Goal: Book appointment/travel/reservation

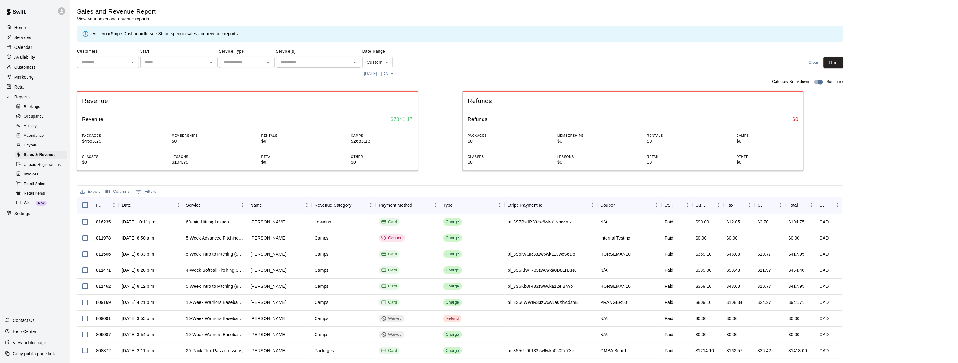
click at [30, 44] on div "Calendar" at bounding box center [35, 47] width 60 height 9
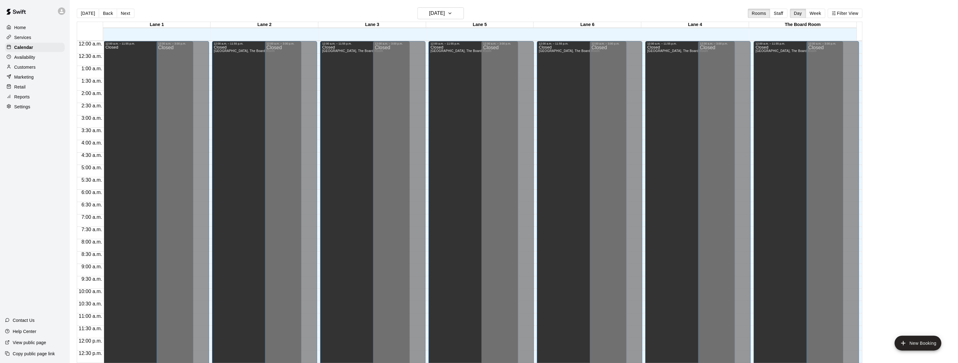
scroll to position [246, 0]
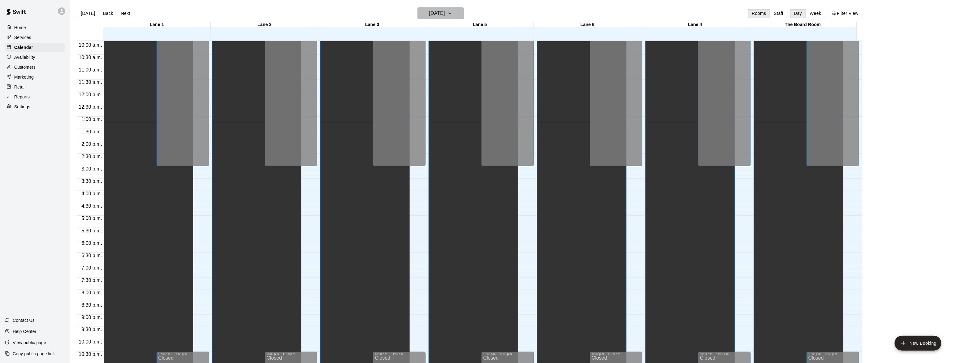
click at [463, 11] on button "[DATE]" at bounding box center [440, 13] width 46 height 12
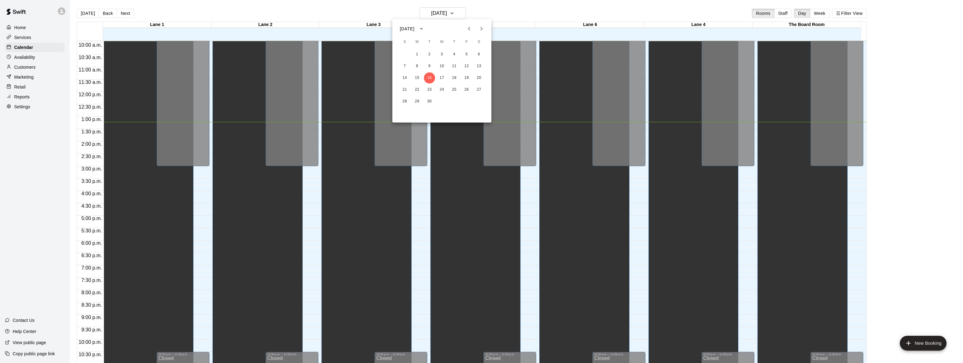
click at [479, 28] on icon "Next month" at bounding box center [481, 28] width 7 height 7
click at [417, 66] on button "5" at bounding box center [417, 66] width 11 height 11
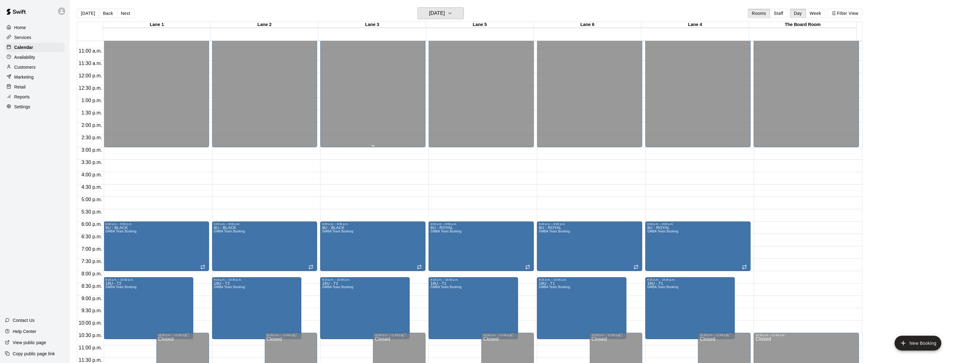
scroll to position [228, 0]
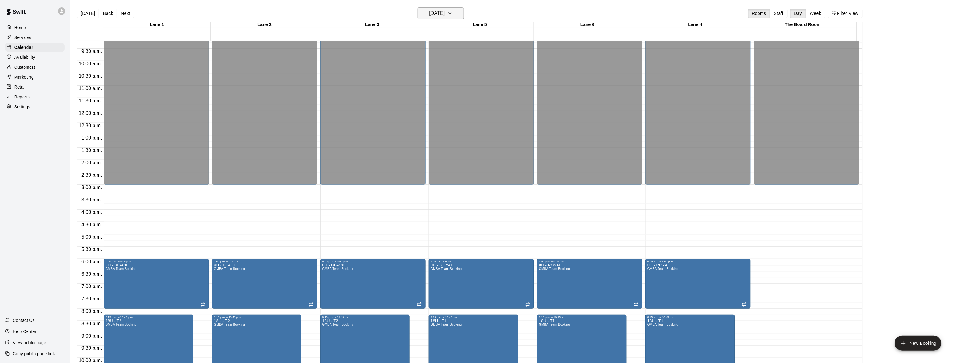
click at [457, 12] on button "[DATE]" at bounding box center [440, 13] width 46 height 12
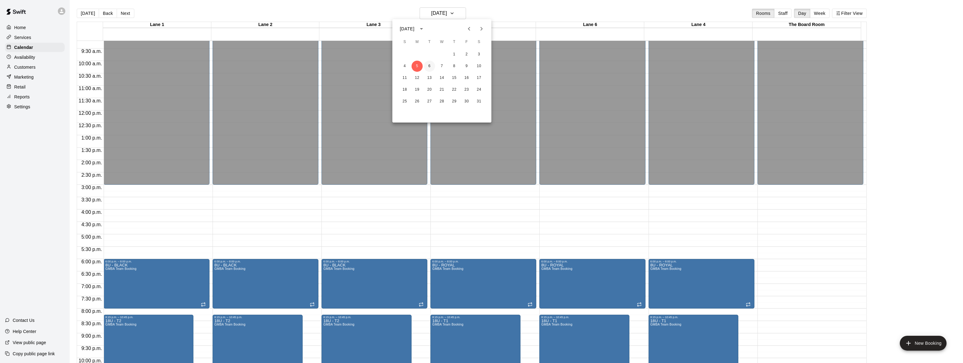
click at [430, 68] on button "6" at bounding box center [429, 66] width 11 height 11
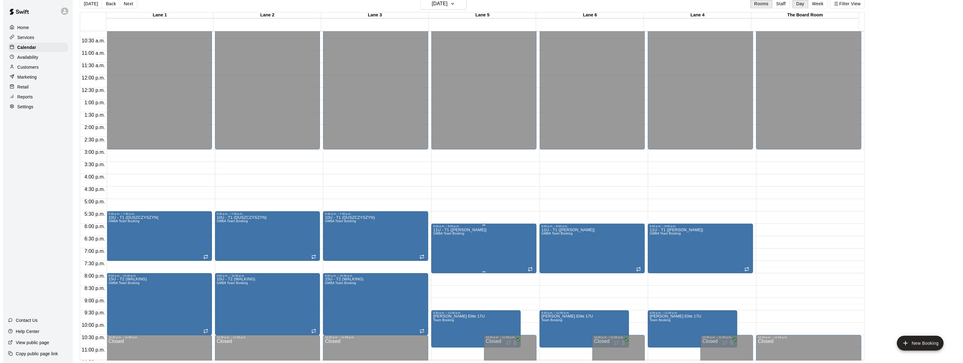
scroll to position [266, 0]
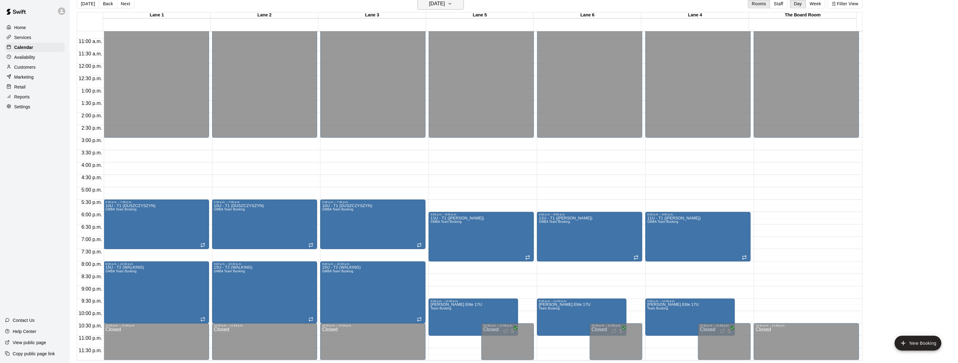
click at [452, 1] on icon "button" at bounding box center [449, 3] width 5 height 7
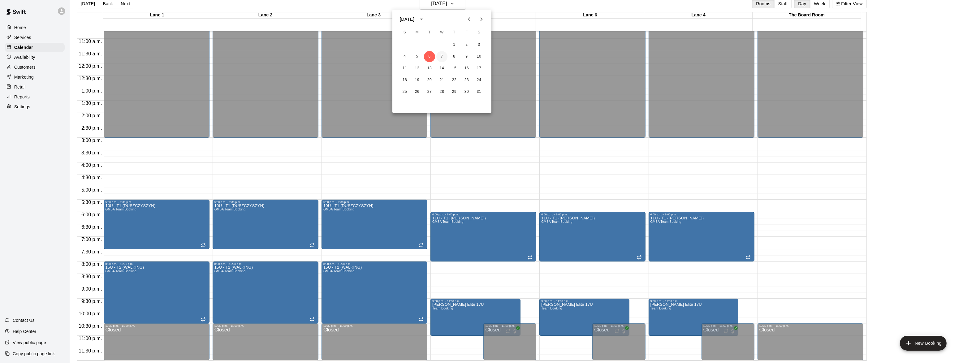
click at [440, 56] on button "7" at bounding box center [442, 56] width 11 height 11
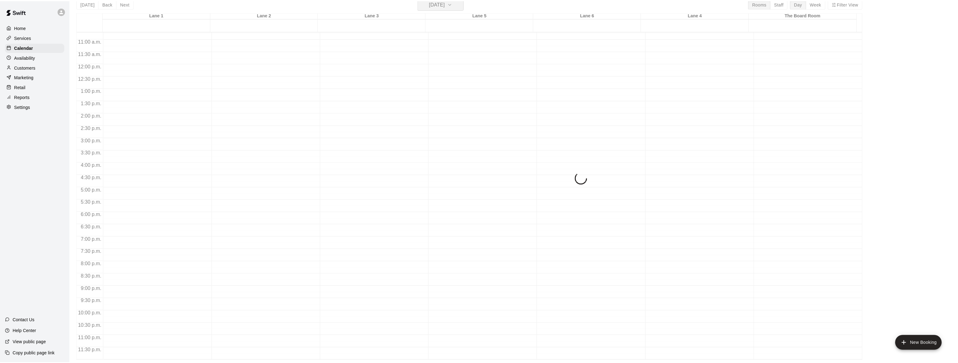
scroll to position [7, 0]
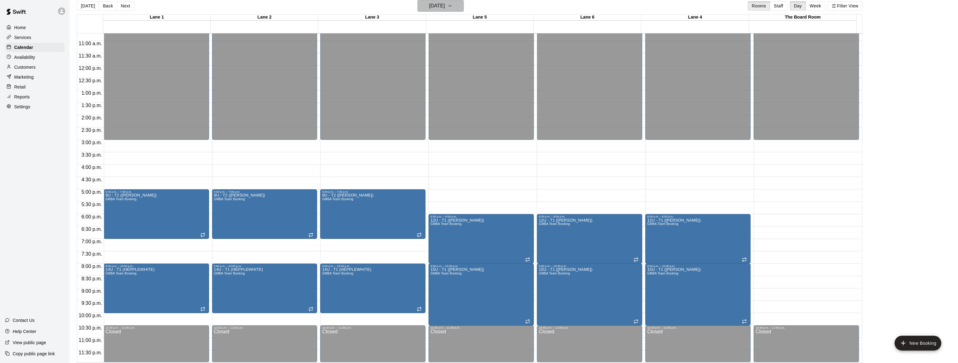
click at [452, 8] on icon "button" at bounding box center [449, 5] width 5 height 7
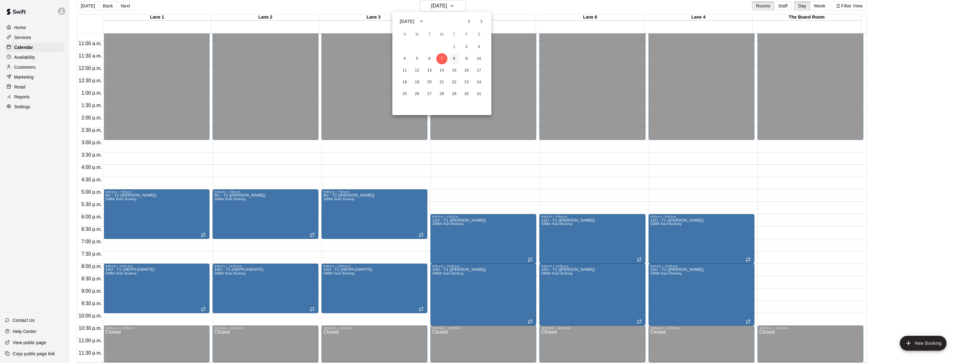
click at [453, 61] on button "8" at bounding box center [454, 58] width 11 height 11
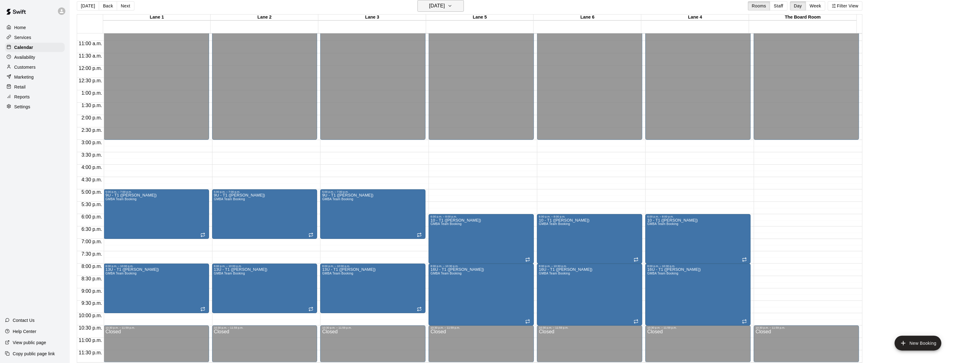
click at [444, 5] on h6 "[DATE]" at bounding box center [437, 6] width 16 height 9
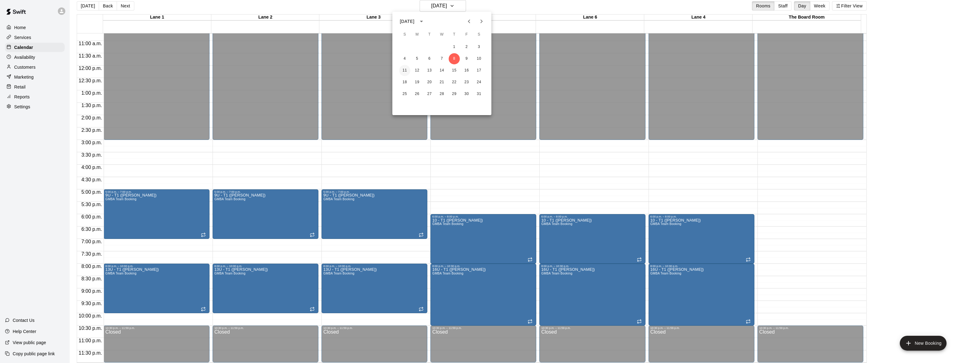
click at [403, 71] on button "11" at bounding box center [404, 70] width 11 height 11
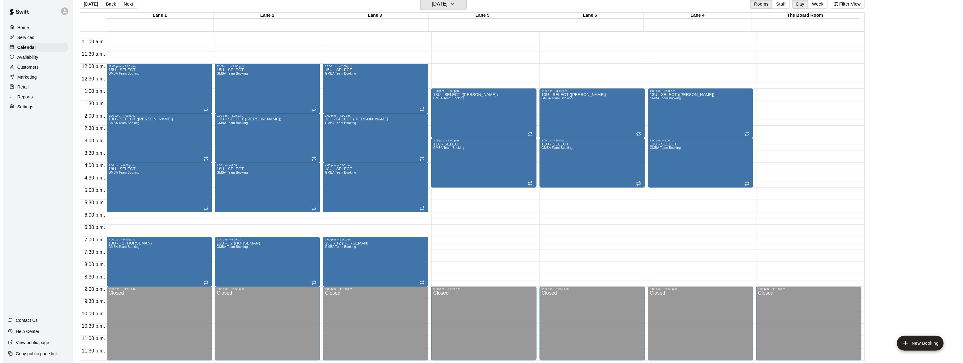
scroll to position [10, 0]
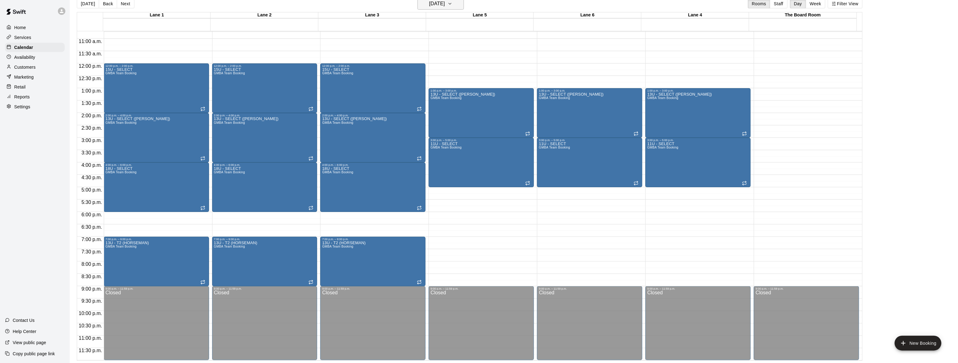
click at [445, 5] on h6 "[DATE]" at bounding box center [437, 3] width 16 height 9
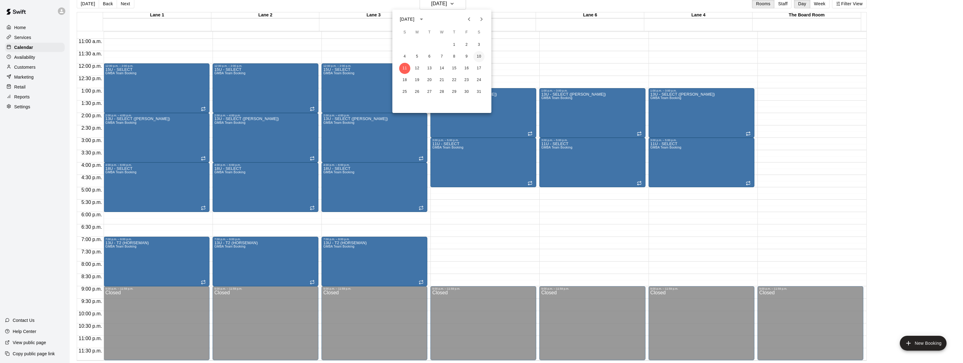
click at [482, 59] on button "10" at bounding box center [479, 56] width 11 height 11
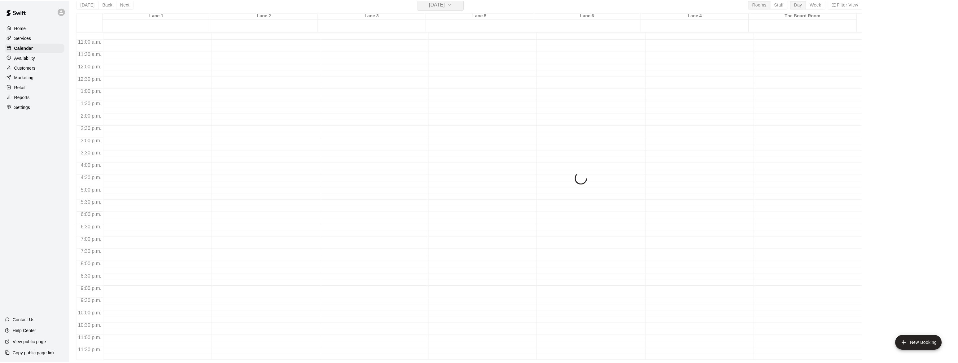
scroll to position [7, 0]
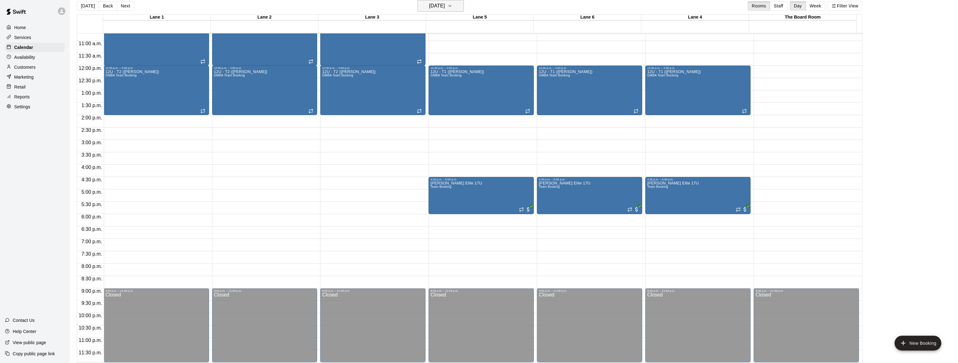
click at [443, 8] on h6 "[DATE]" at bounding box center [437, 6] width 16 height 9
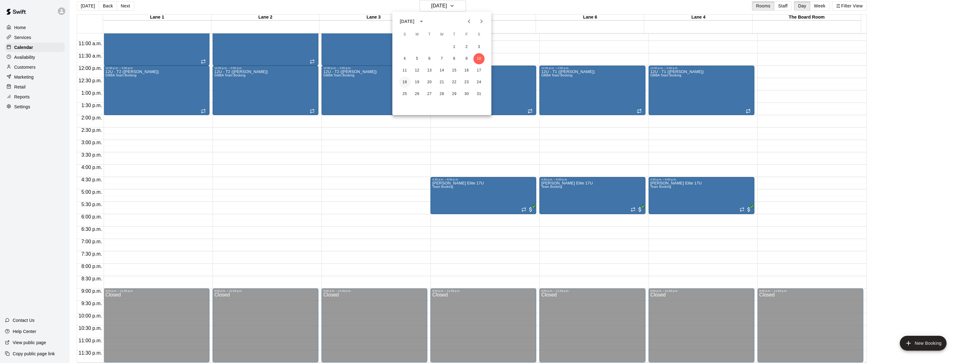
click at [403, 82] on button "18" at bounding box center [404, 82] width 11 height 11
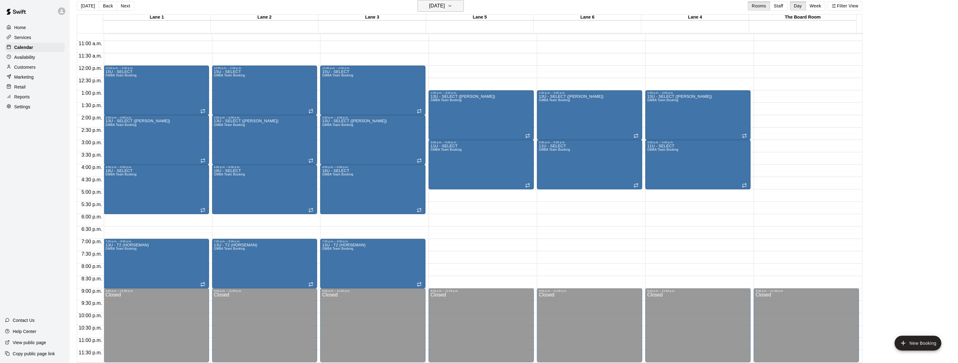
click at [452, 7] on icon "button" at bounding box center [449, 5] width 5 height 7
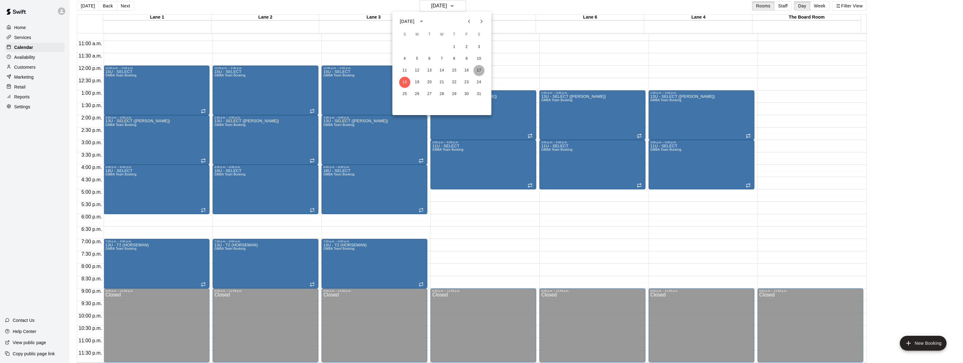
click at [475, 70] on button "17" at bounding box center [479, 70] width 11 height 11
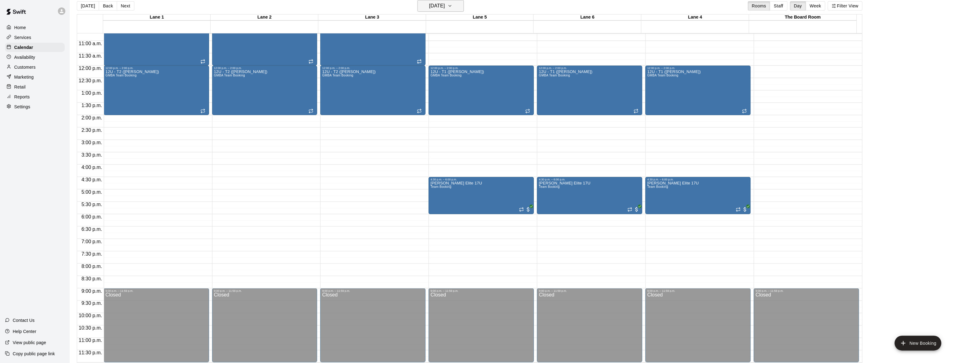
click at [445, 5] on h6 "[DATE]" at bounding box center [437, 6] width 16 height 9
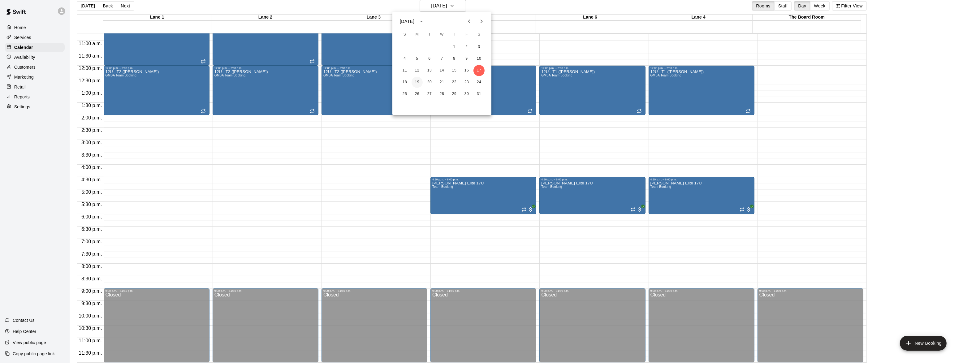
click at [419, 85] on button "19" at bounding box center [417, 82] width 11 height 11
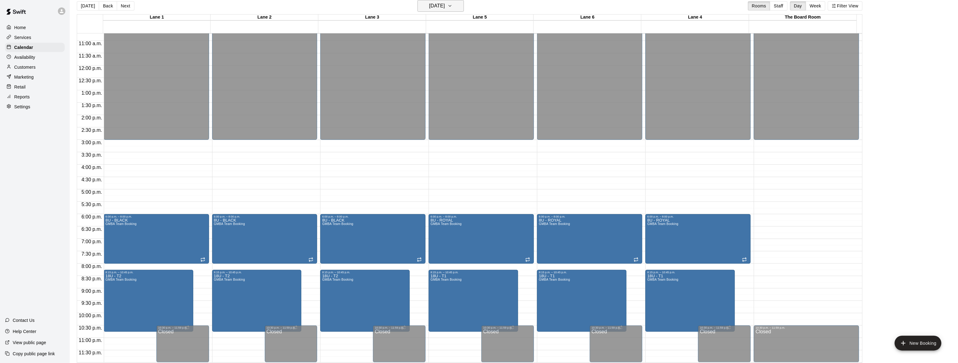
click at [445, 2] on h6 "[DATE]" at bounding box center [437, 6] width 16 height 9
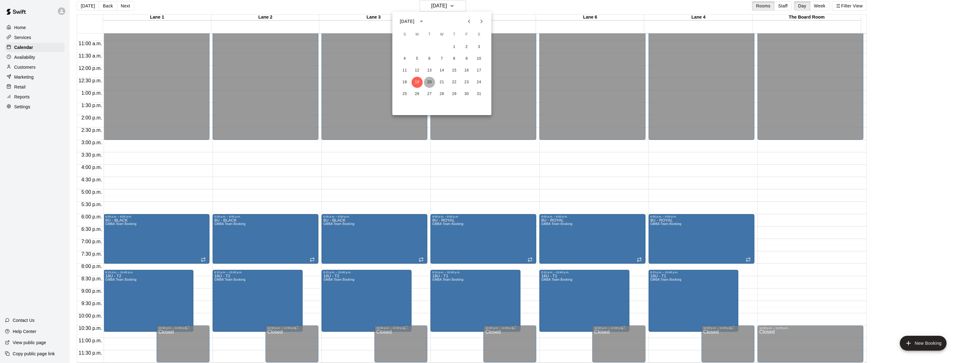
click at [428, 85] on button "20" at bounding box center [429, 82] width 11 height 11
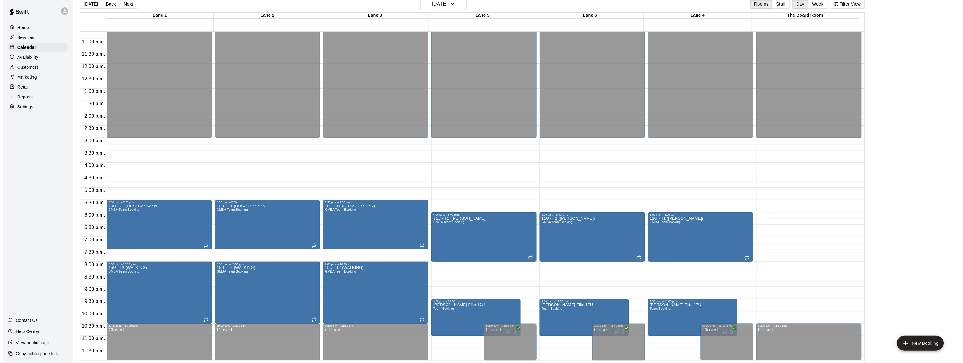
scroll to position [10, 0]
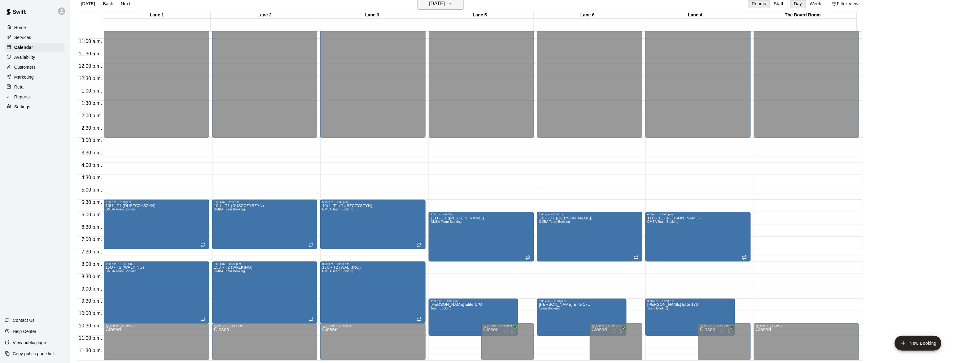
click at [429, 6] on h6 "[DATE]" at bounding box center [437, 3] width 16 height 9
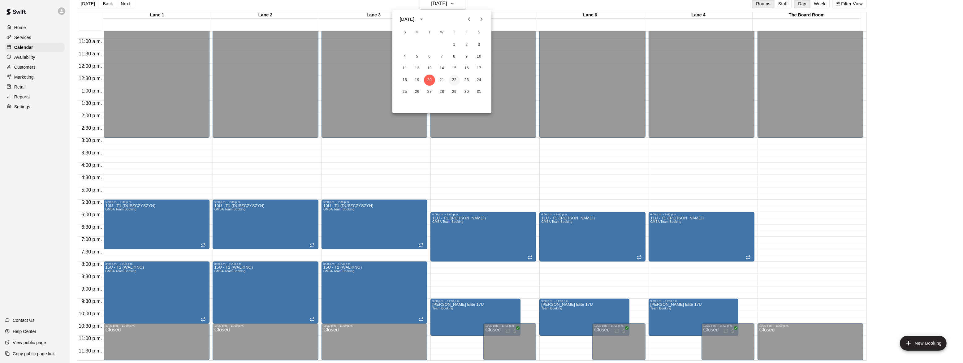
click at [451, 80] on button "22" at bounding box center [454, 80] width 11 height 11
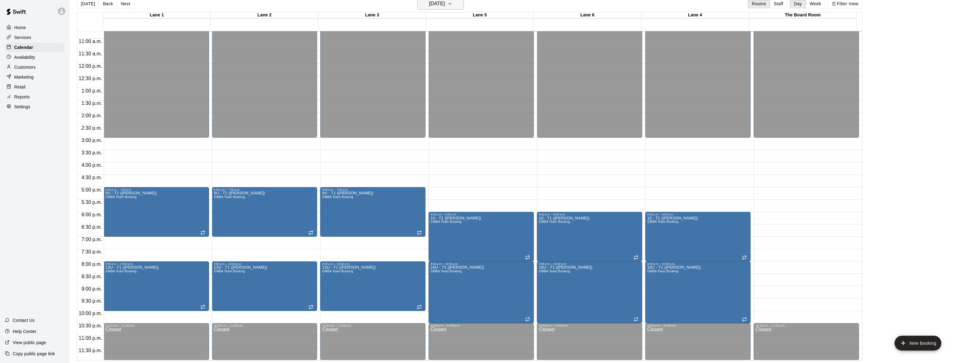
click at [442, 8] on button "[DATE]" at bounding box center [440, 4] width 46 height 12
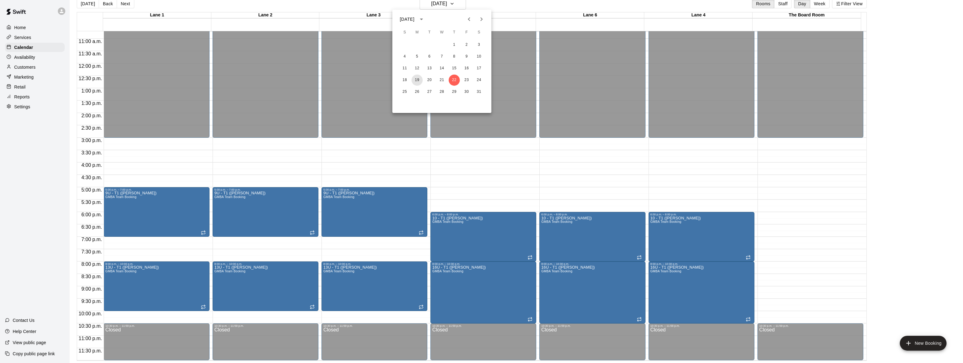
click at [417, 82] on button "19" at bounding box center [417, 80] width 11 height 11
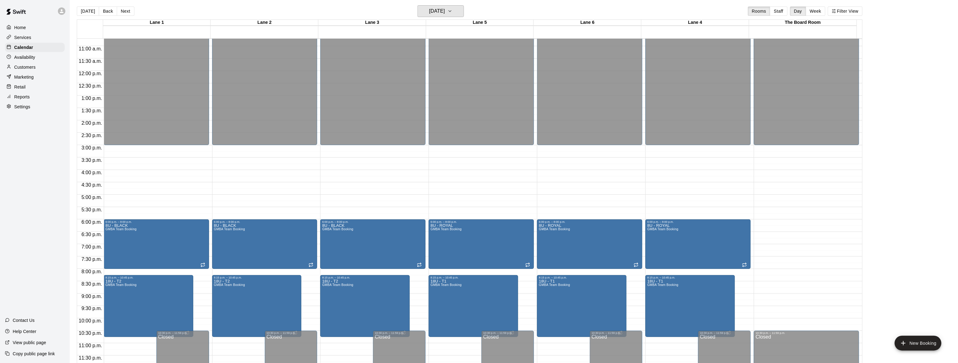
scroll to position [0, 0]
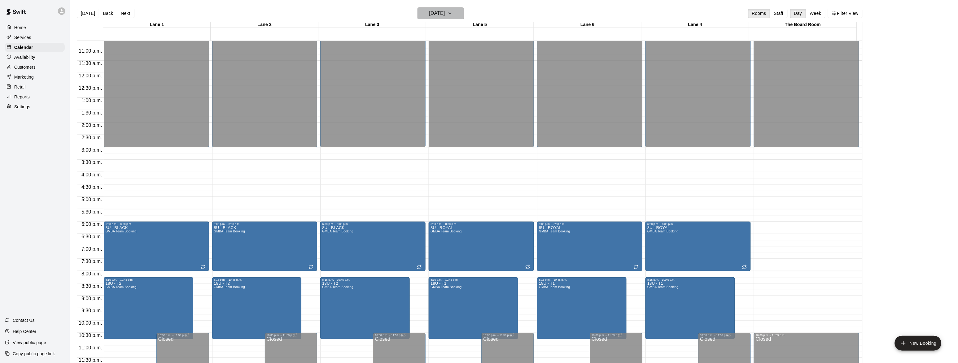
click at [437, 11] on h6 "[DATE]" at bounding box center [437, 13] width 16 height 9
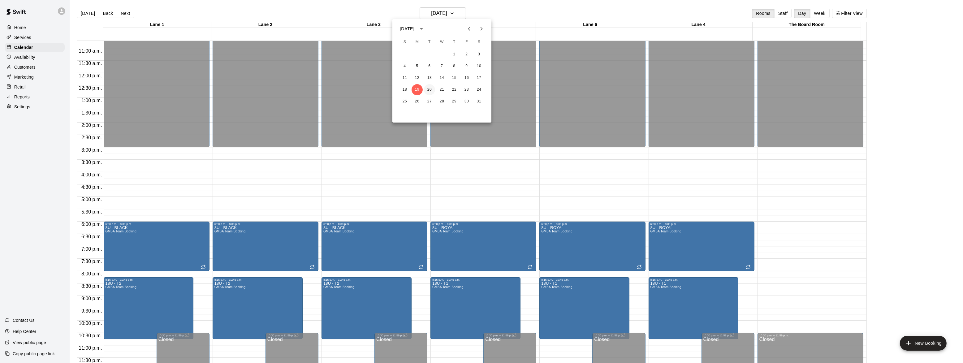
click at [427, 91] on button "20" at bounding box center [429, 89] width 11 height 11
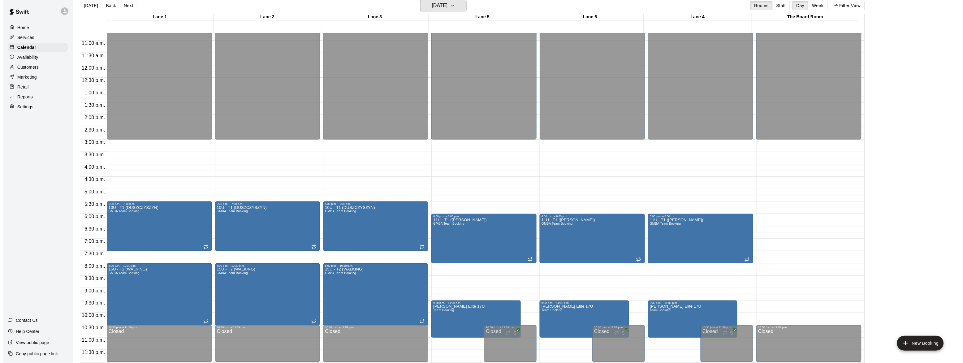
scroll to position [10, 0]
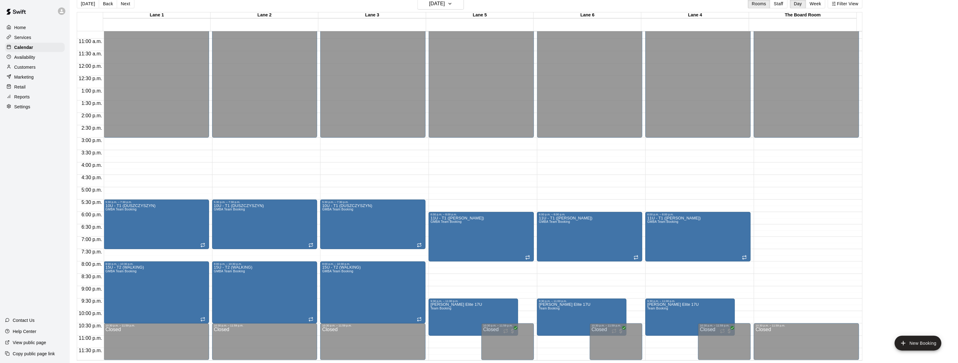
click at [444, 266] on div "12:00 a.m. – 3:00 p.m. Closed 6:00 p.m. – 8:00 p.m. 11U - T1 ([PERSON_NAME]) GM…" at bounding box center [480, 63] width 105 height 594
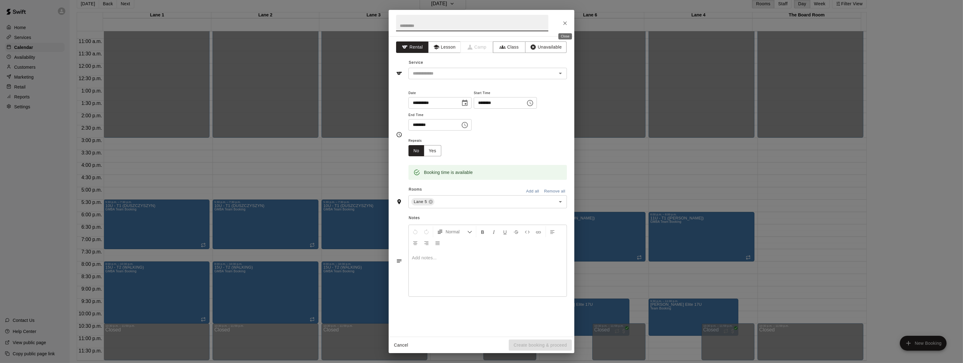
click at [565, 21] on icon "Close" at bounding box center [565, 23] width 6 height 6
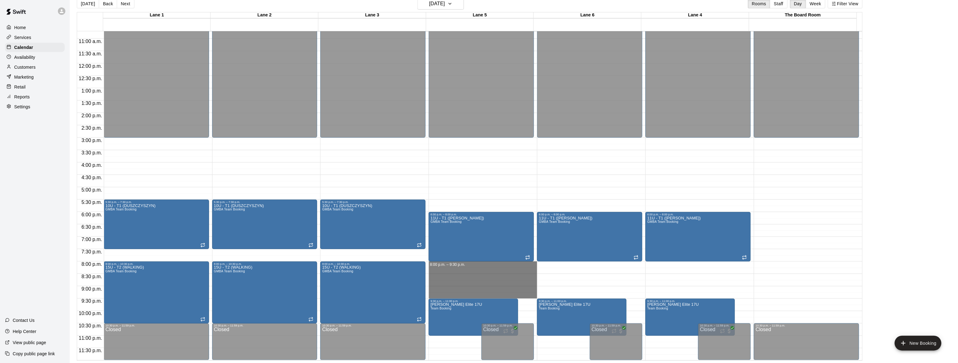
drag, startPoint x: 498, startPoint y: 264, endPoint x: 498, endPoint y: 295, distance: 31.0
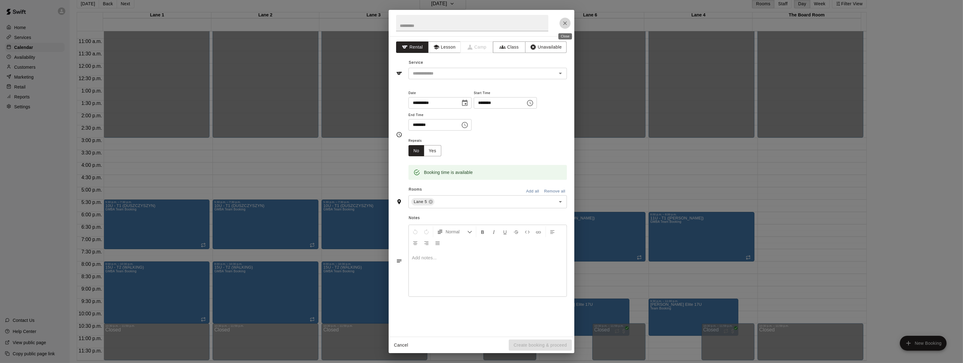
click at [565, 21] on icon "Close" at bounding box center [565, 23] width 6 height 6
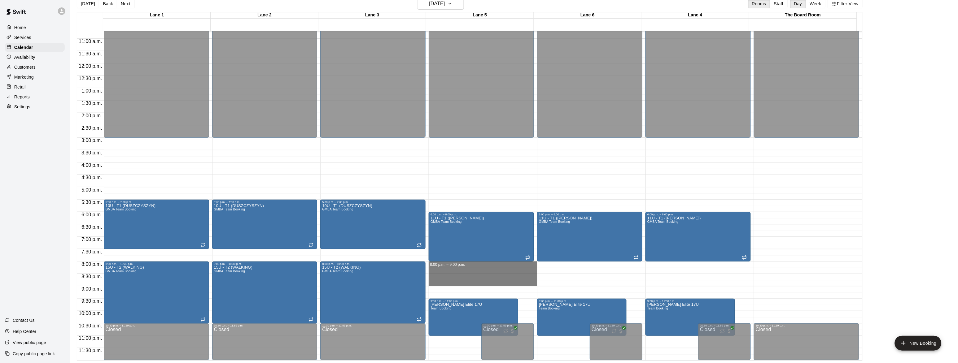
drag, startPoint x: 455, startPoint y: 263, endPoint x: 519, endPoint y: 284, distance: 67.5
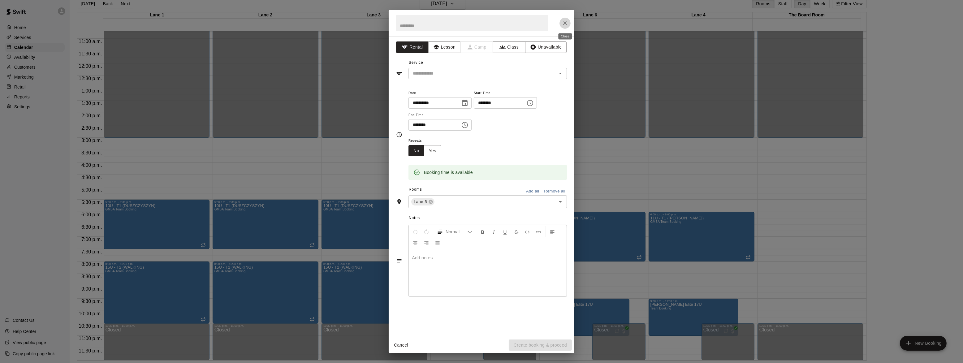
click at [563, 22] on icon "Close" at bounding box center [565, 23] width 6 height 6
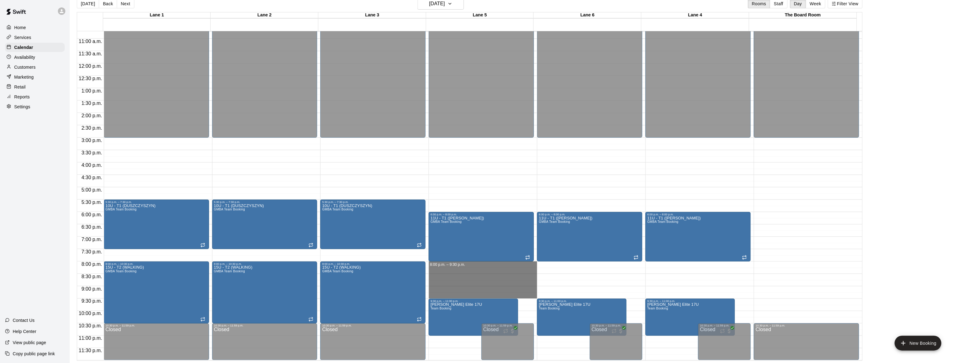
drag, startPoint x: 463, startPoint y: 264, endPoint x: 465, endPoint y: 295, distance: 31.0
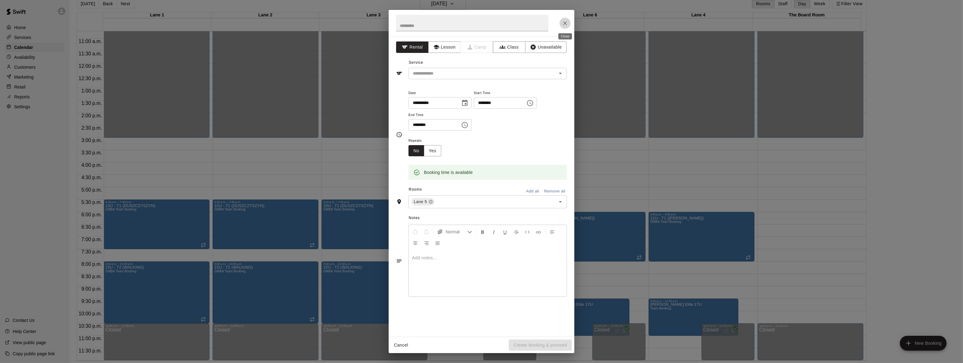
click at [565, 22] on icon "Close" at bounding box center [565, 23] width 4 height 4
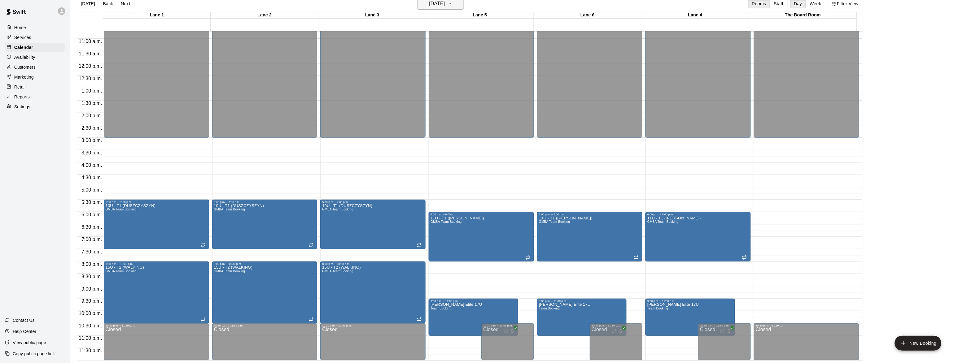
click at [445, 1] on h6 "[DATE]" at bounding box center [437, 3] width 16 height 9
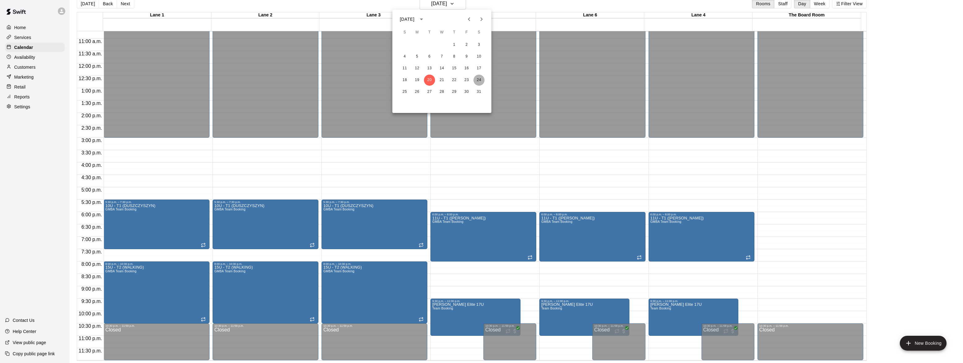
click at [477, 80] on button "24" at bounding box center [479, 80] width 11 height 11
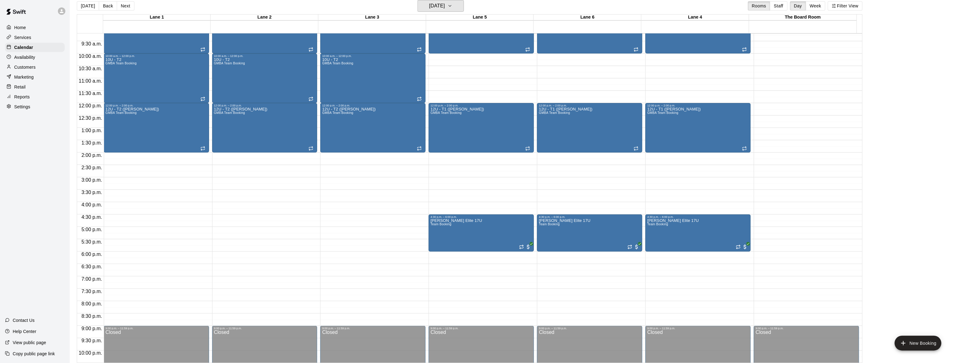
scroll to position [190, 0]
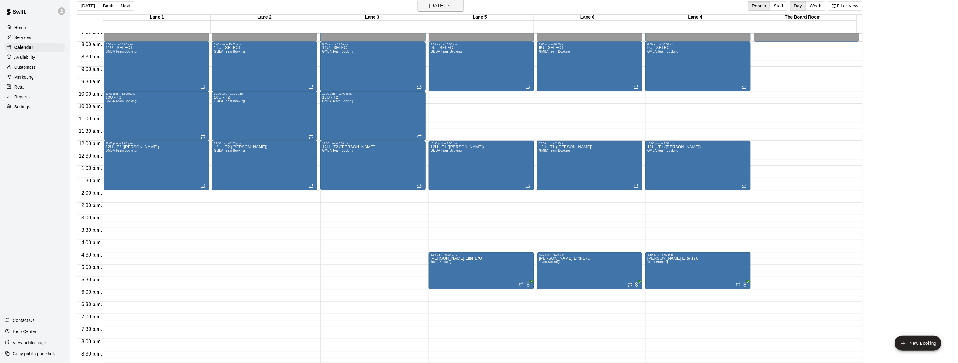
click at [434, 9] on h6 "[DATE]" at bounding box center [437, 6] width 16 height 9
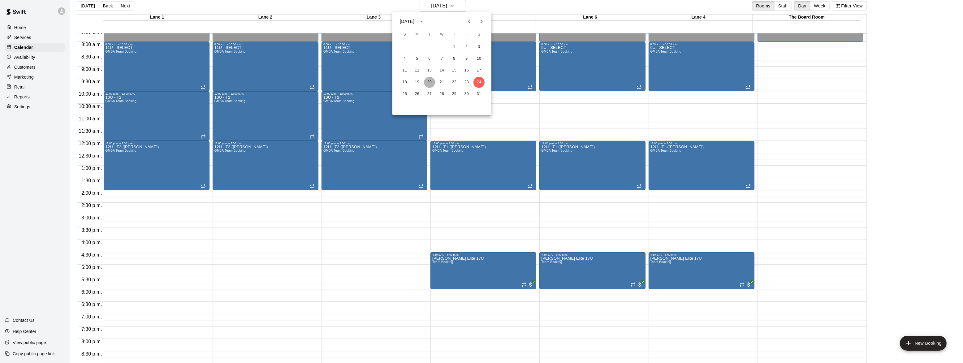
click at [428, 80] on button "20" at bounding box center [429, 82] width 11 height 11
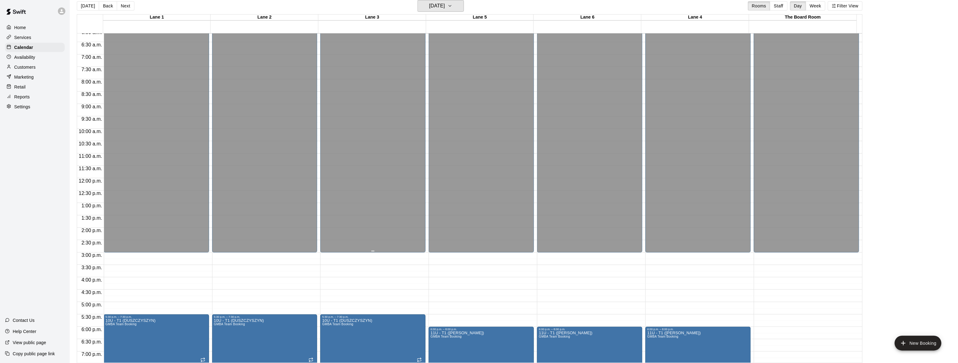
scroll to position [152, 0]
click at [439, 7] on h6 "[DATE]" at bounding box center [437, 6] width 16 height 9
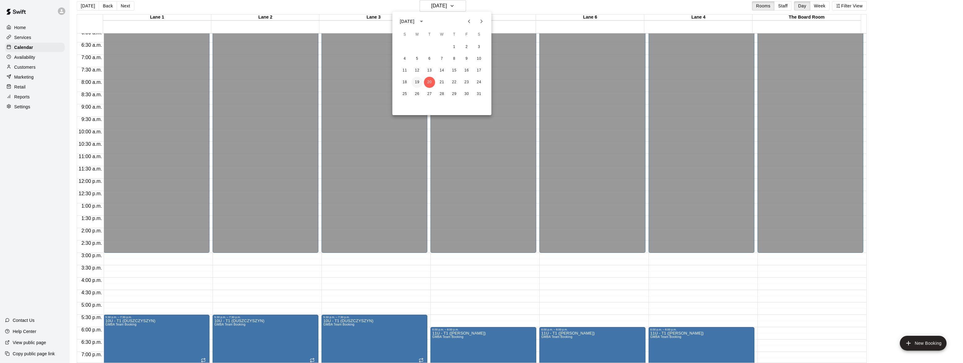
click at [416, 85] on button "19" at bounding box center [417, 82] width 11 height 11
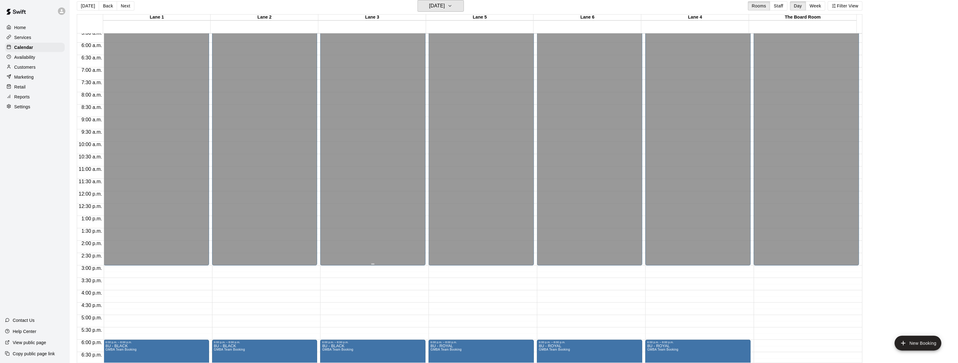
scroll to position [115, 0]
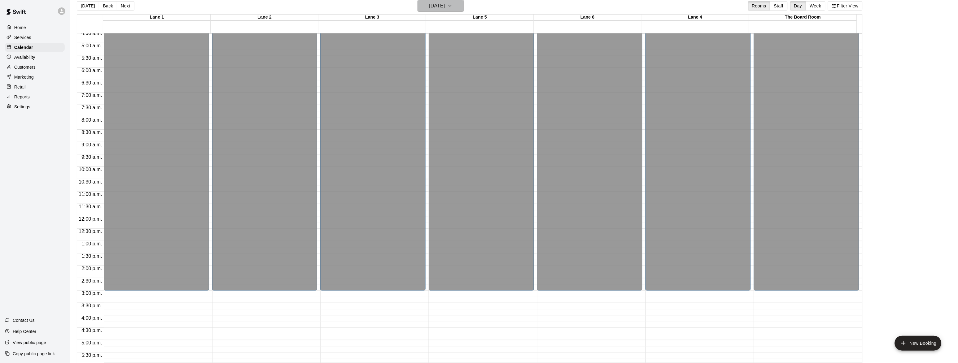
click at [444, 6] on h6 "[DATE]" at bounding box center [437, 6] width 16 height 9
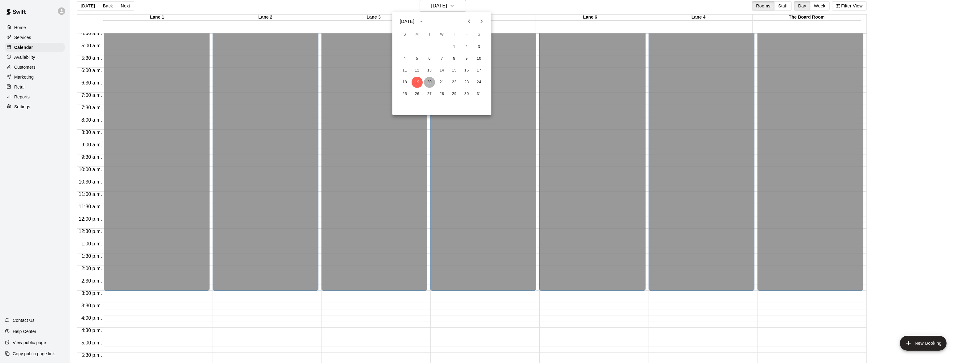
click at [431, 79] on button "20" at bounding box center [429, 82] width 11 height 11
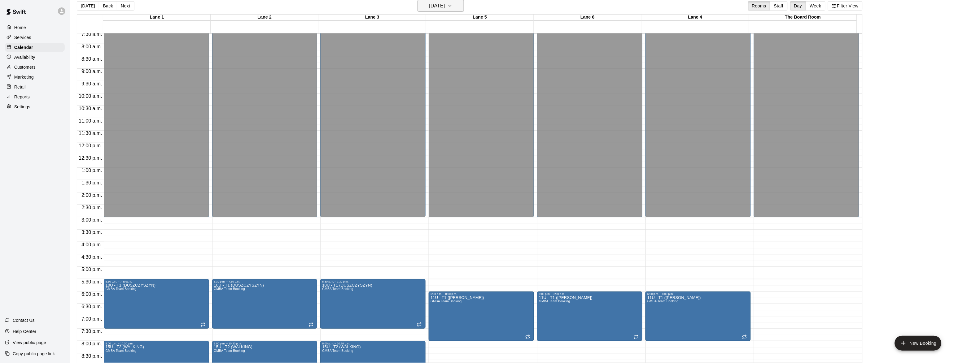
scroll to position [152, 0]
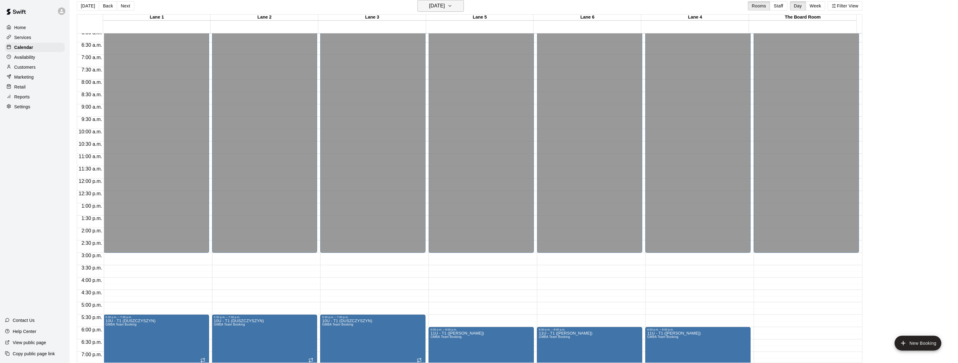
click at [439, 10] on button "[DATE]" at bounding box center [440, 6] width 46 height 12
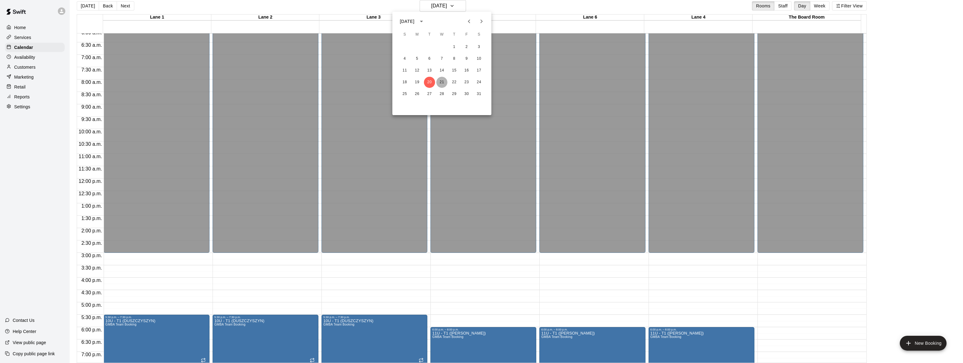
click at [439, 84] on button "21" at bounding box center [442, 82] width 11 height 11
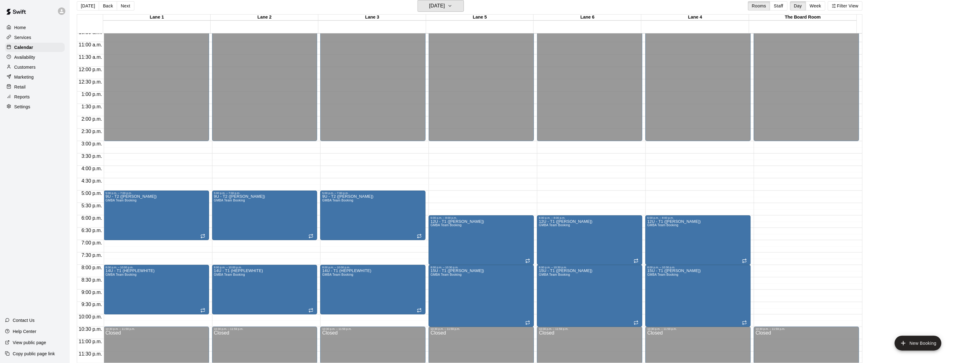
scroll to position [266, 0]
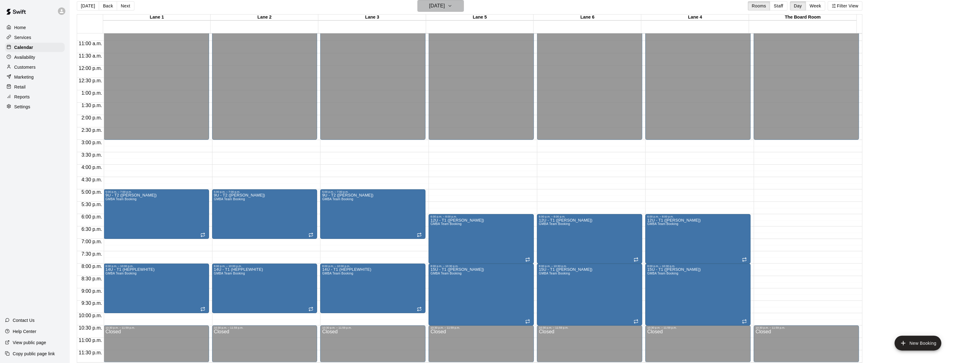
click at [445, 4] on h6 "[DATE]" at bounding box center [437, 6] width 16 height 9
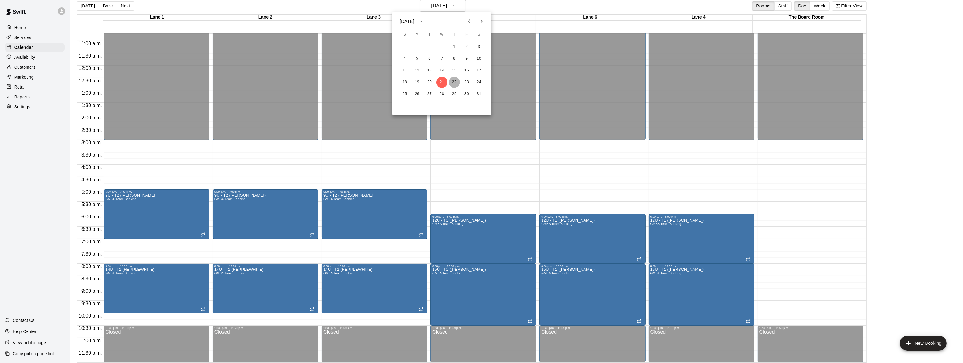
click at [456, 83] on button "22" at bounding box center [454, 82] width 11 height 11
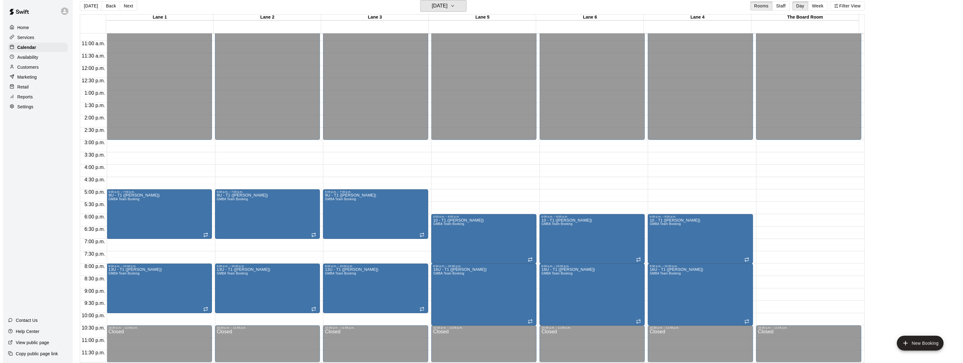
scroll to position [10, 0]
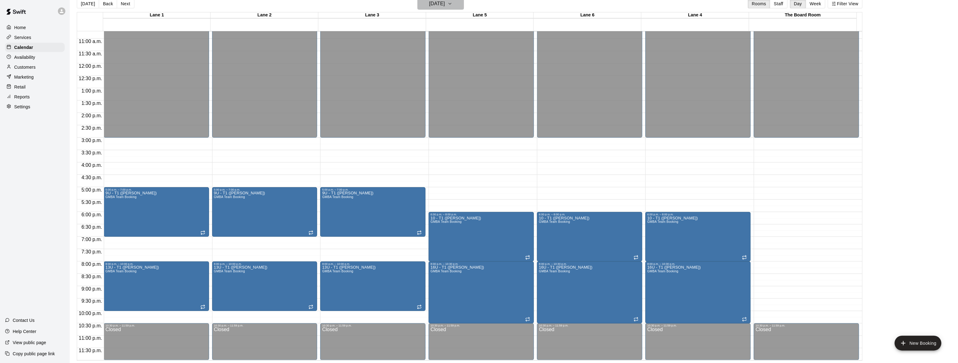
click at [445, 5] on h6 "[DATE]" at bounding box center [437, 3] width 16 height 9
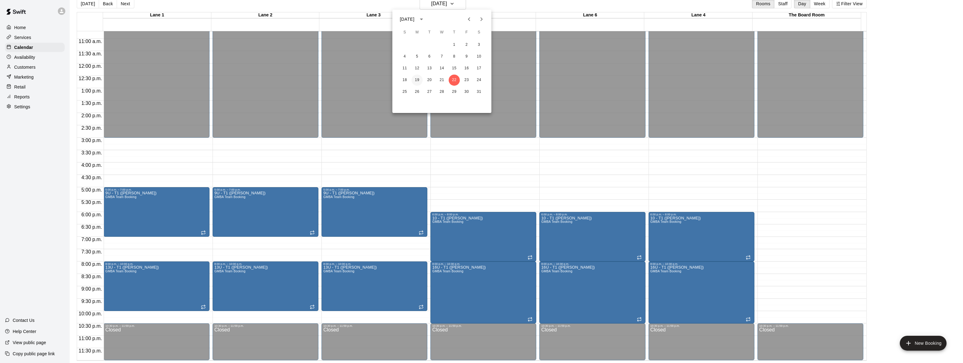
click at [416, 82] on button "19" at bounding box center [417, 80] width 11 height 11
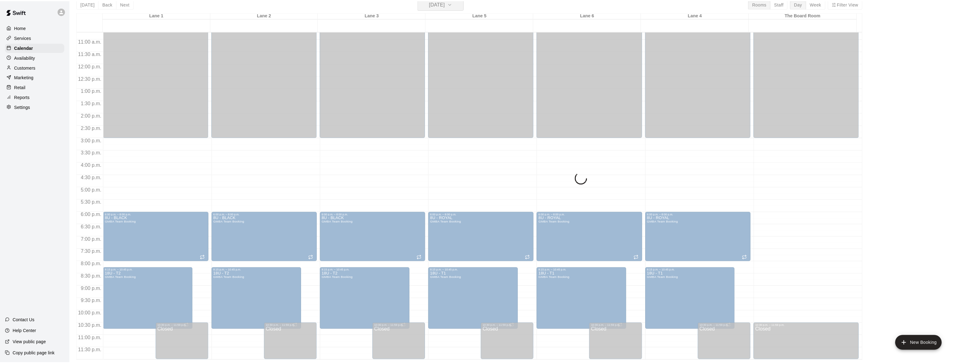
scroll to position [7, 0]
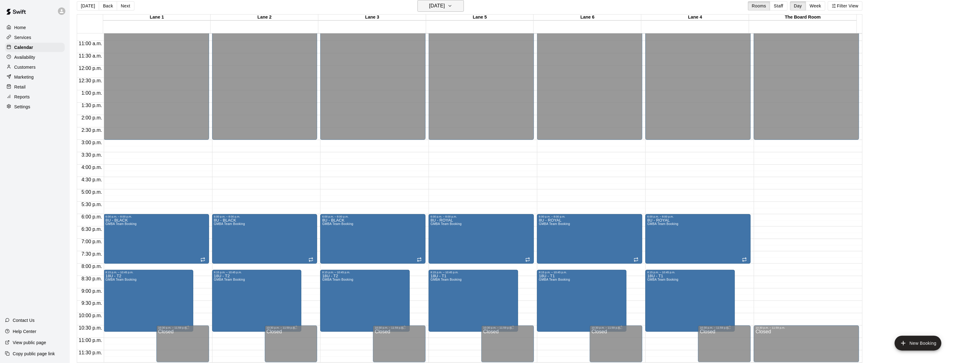
click at [445, 5] on h6 "[DATE]" at bounding box center [437, 6] width 16 height 9
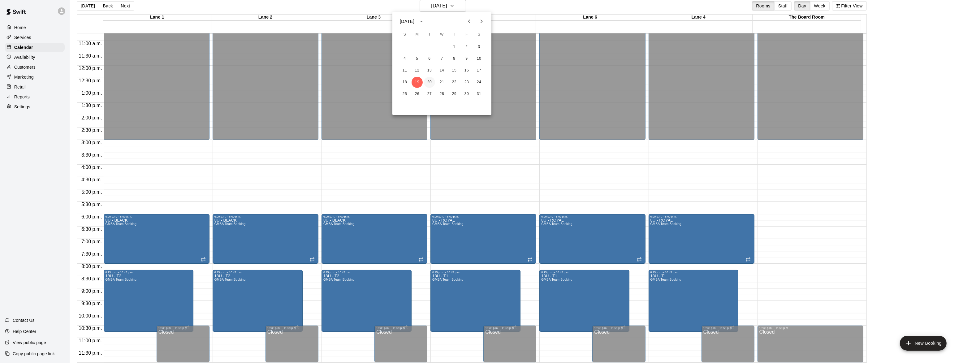
click at [429, 83] on button "20" at bounding box center [429, 82] width 11 height 11
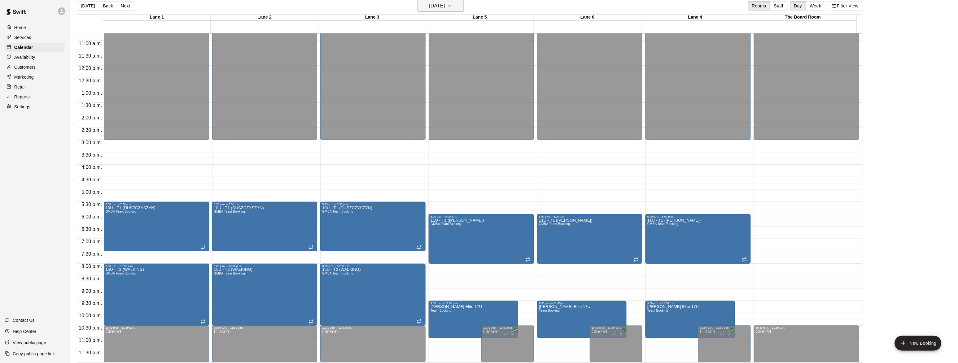
click at [458, 9] on button "[DATE]" at bounding box center [440, 6] width 46 height 12
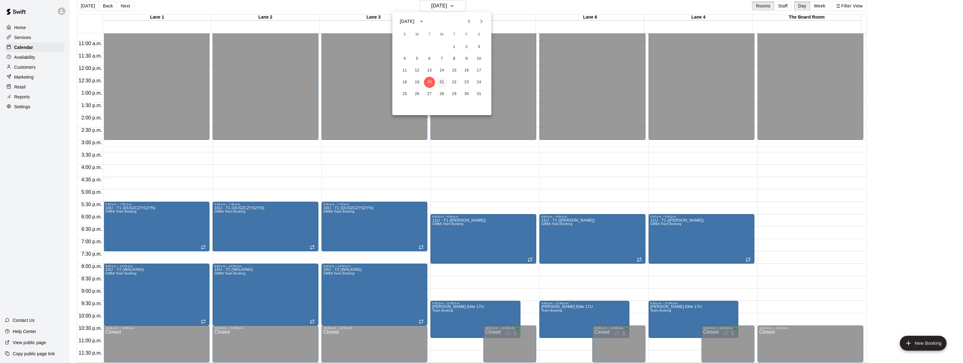
click at [443, 82] on button "21" at bounding box center [442, 82] width 11 height 11
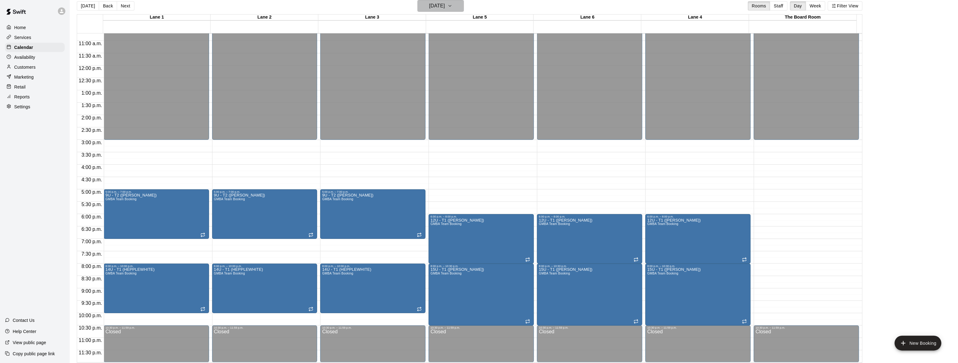
click at [429, 5] on h6 "[DATE]" at bounding box center [437, 6] width 16 height 9
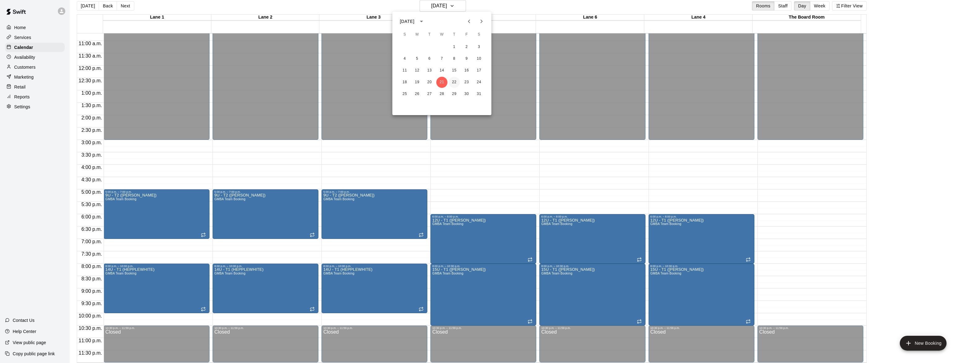
click at [451, 82] on button "22" at bounding box center [454, 82] width 11 height 11
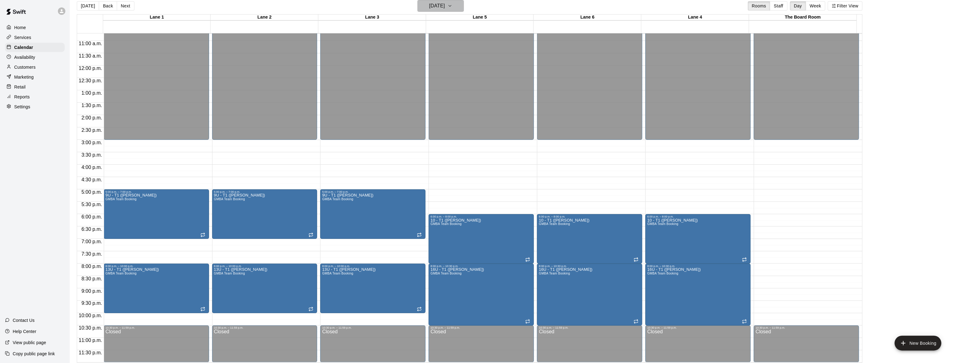
click at [445, 6] on h6 "[DATE]" at bounding box center [437, 6] width 16 height 9
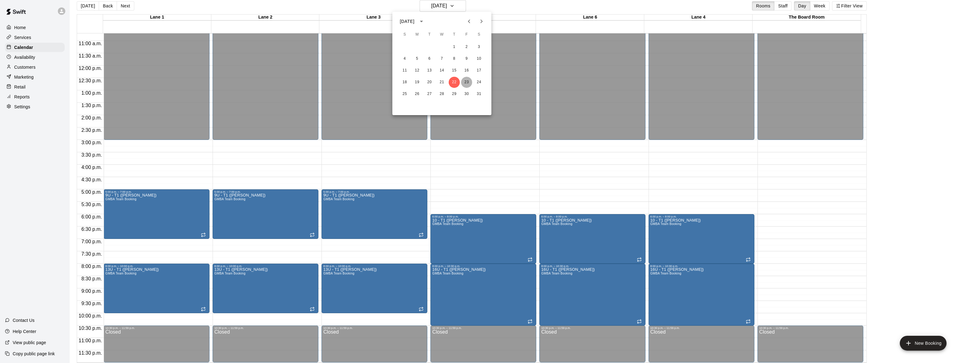
click at [466, 81] on button "23" at bounding box center [466, 82] width 11 height 11
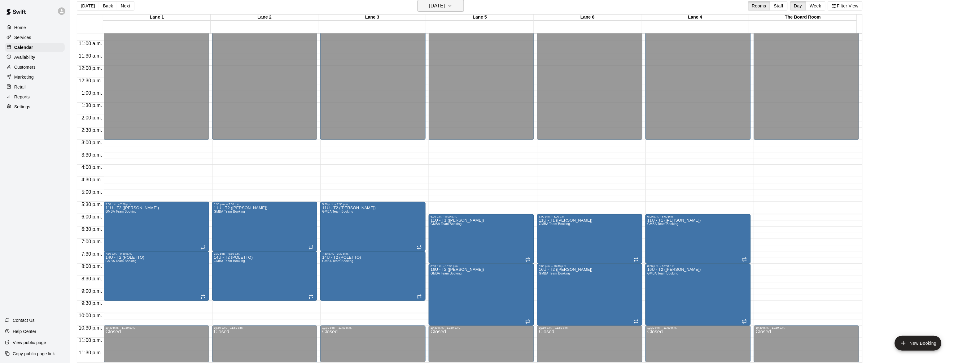
click at [454, 9] on button "[DATE]" at bounding box center [440, 6] width 46 height 12
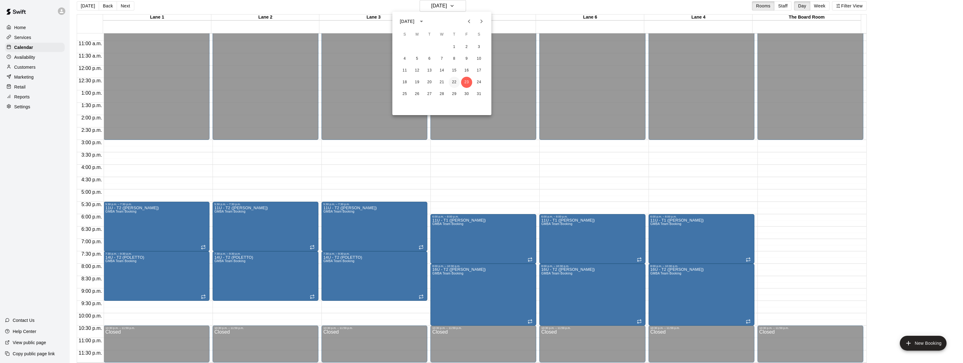
click at [453, 83] on button "22" at bounding box center [454, 82] width 11 height 11
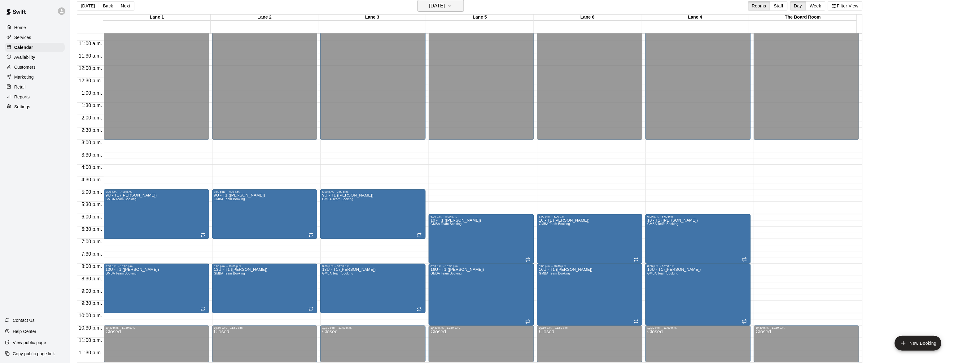
click at [446, 11] on button "[DATE]" at bounding box center [440, 6] width 46 height 12
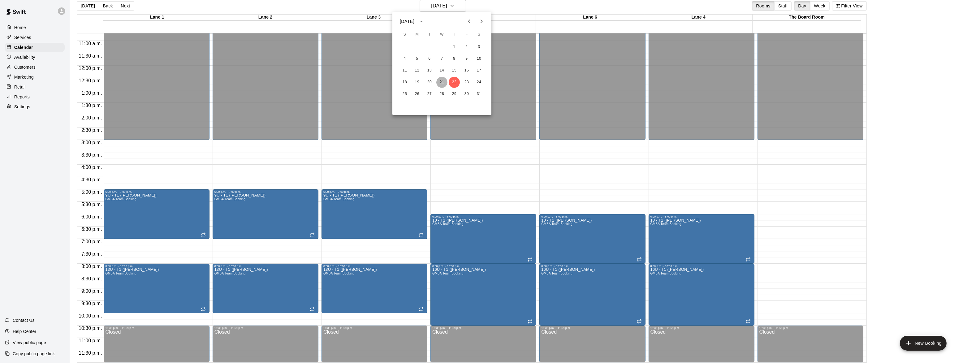
click at [439, 82] on button "21" at bounding box center [442, 82] width 11 height 11
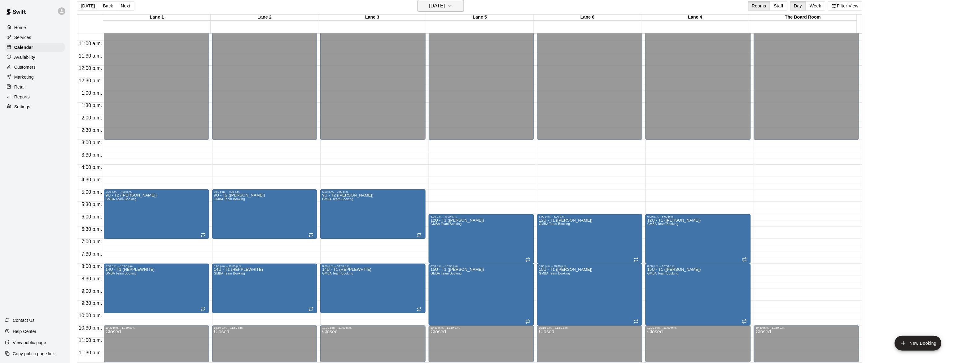
click at [445, 10] on h6 "[DATE]" at bounding box center [437, 6] width 16 height 9
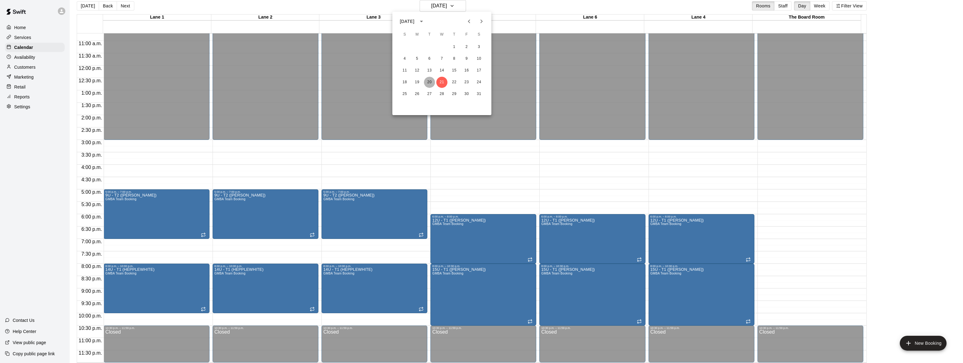
click at [427, 80] on button "20" at bounding box center [429, 82] width 11 height 11
